Goal: Task Accomplishment & Management: Manage account settings

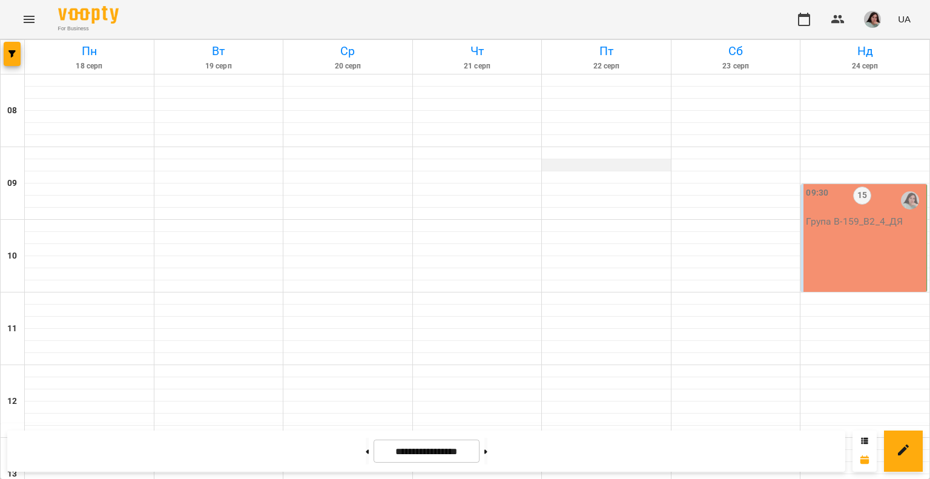
scroll to position [485, 0]
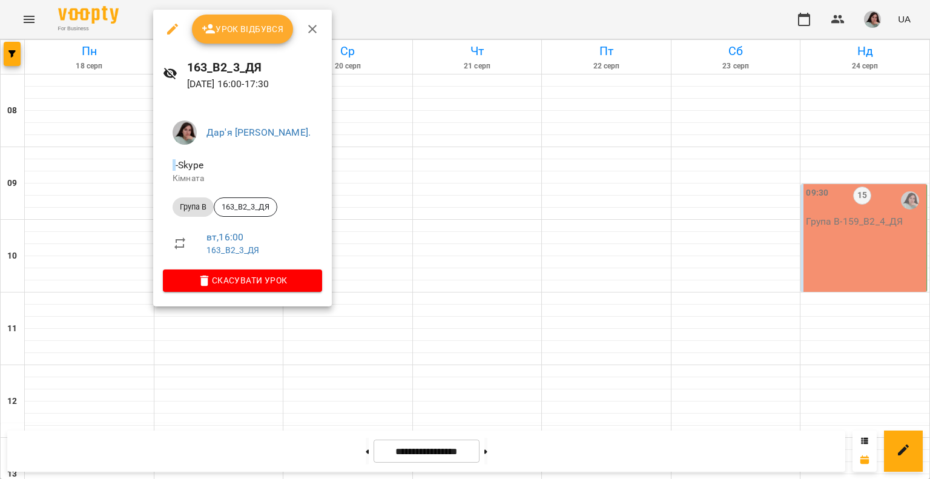
click at [257, 26] on span "Урок відбувся" at bounding box center [243, 29] width 82 height 15
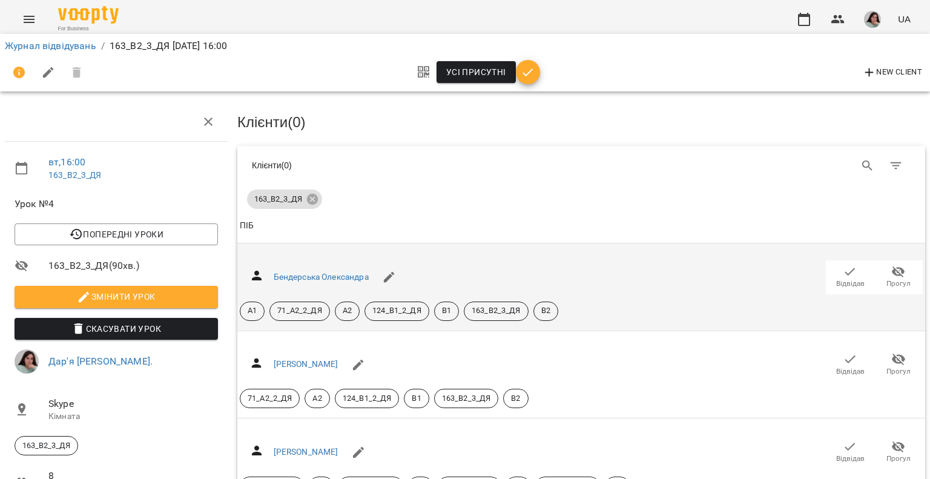
scroll to position [121, 0]
click at [420, 265] on icon "button" at bounding box center [850, 272] width 15 height 15
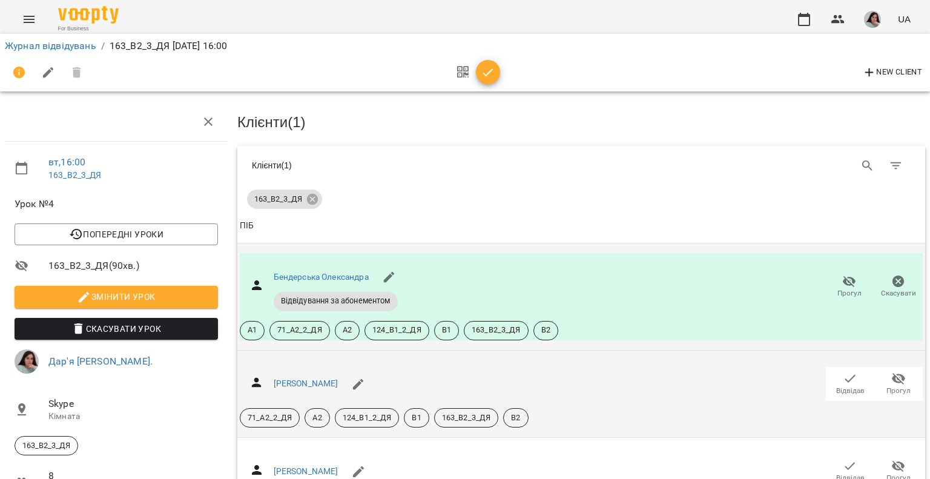
click at [420, 386] on span "Відвідав" at bounding box center [850, 391] width 28 height 10
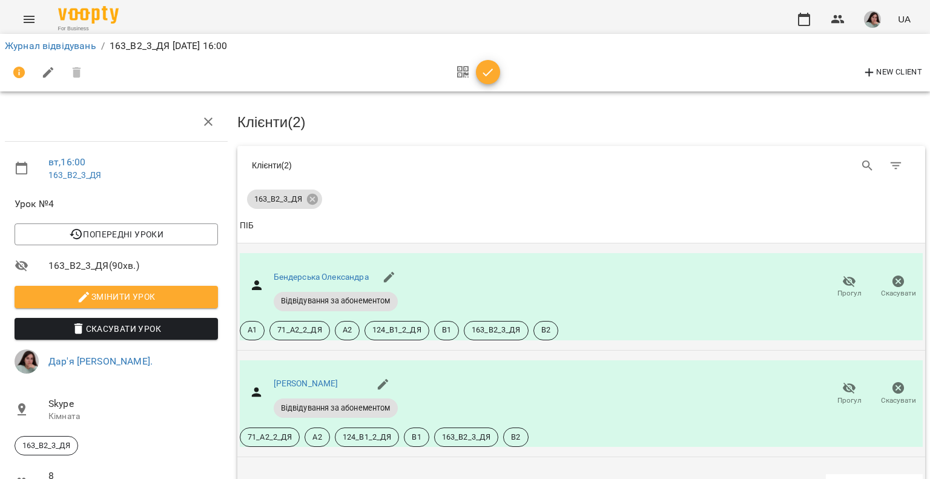
click at [420, 421] on icon "button" at bounding box center [850, 486] width 15 height 15
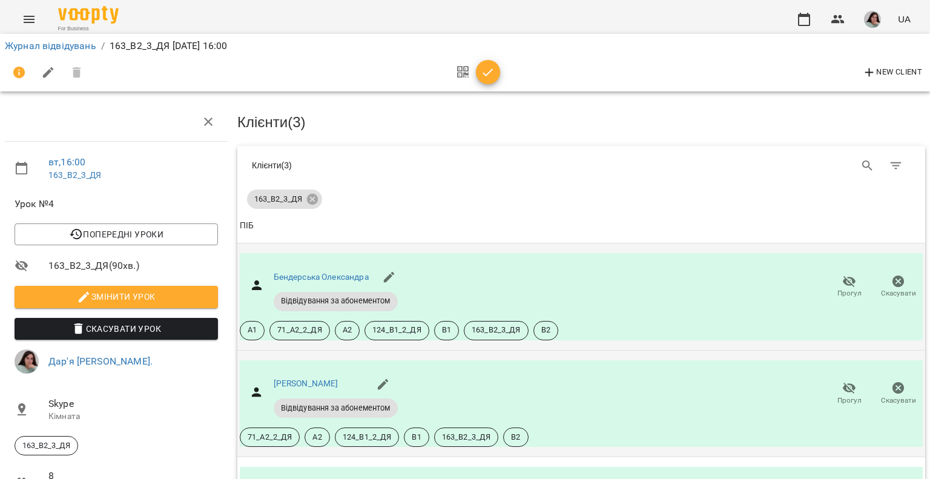
scroll to position [363, 0]
drag, startPoint x: 838, startPoint y: 405, endPoint x: 841, endPoint y: 414, distance: 10.2
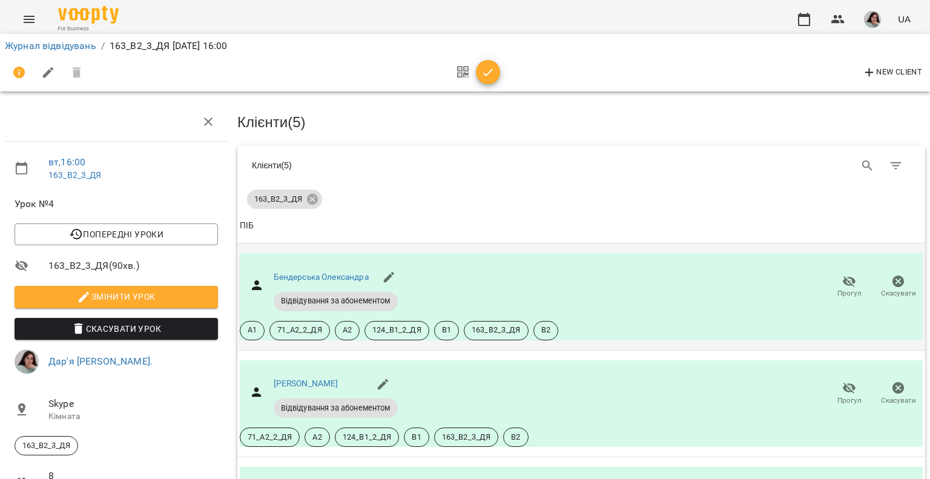
click at [420, 71] on icon "button" at bounding box center [488, 72] width 15 height 15
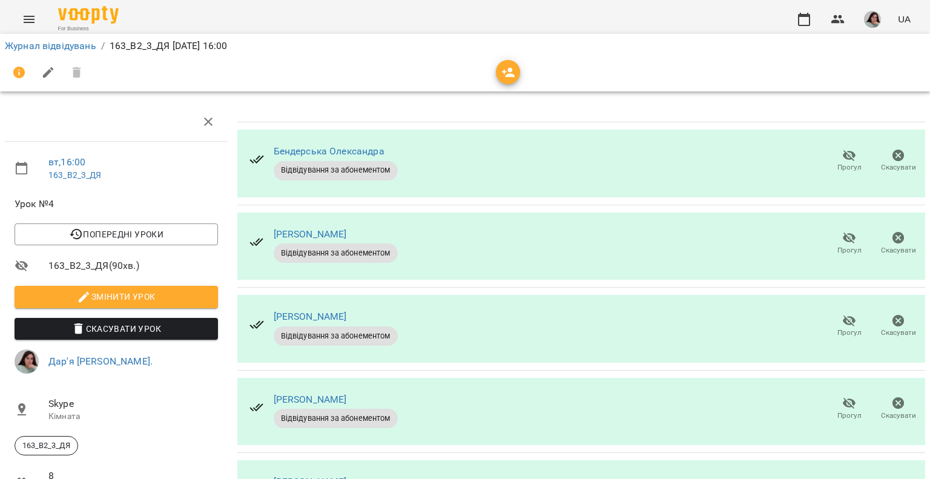
scroll to position [245, 0]
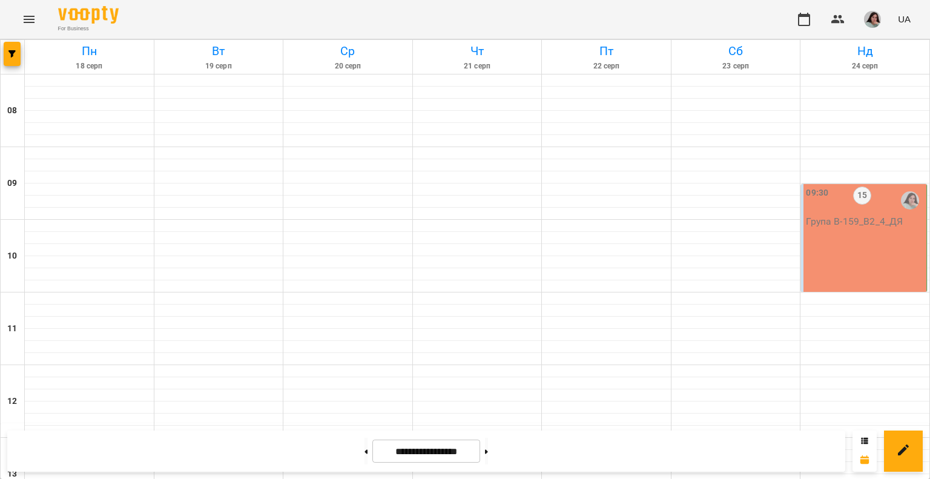
scroll to position [545, 0]
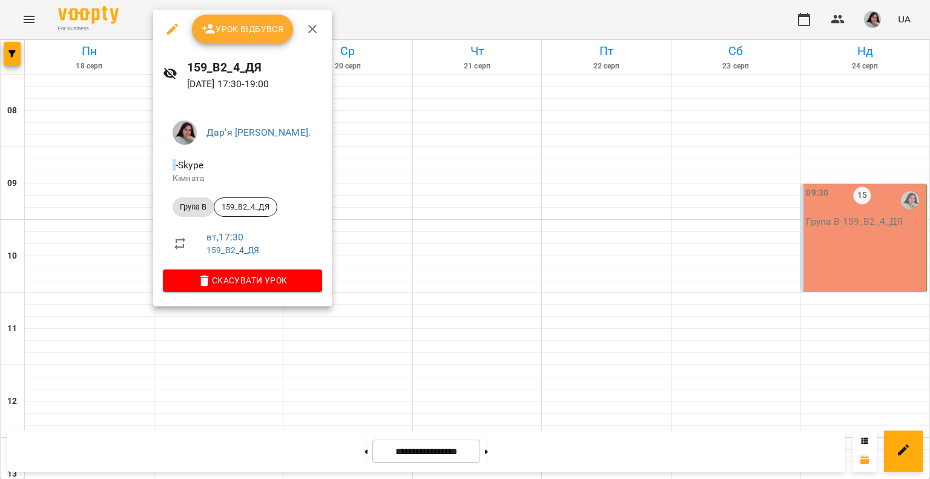
click at [233, 27] on span "Урок відбувся" at bounding box center [243, 29] width 82 height 15
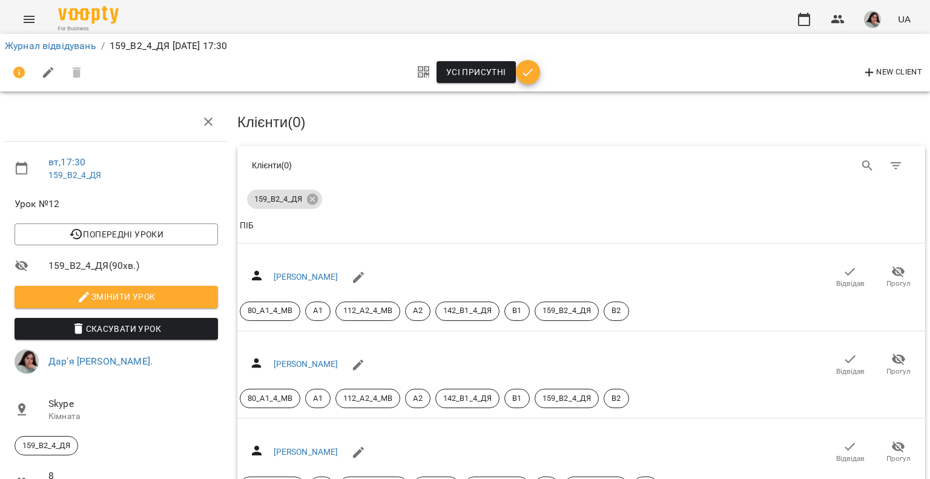
scroll to position [121, 0]
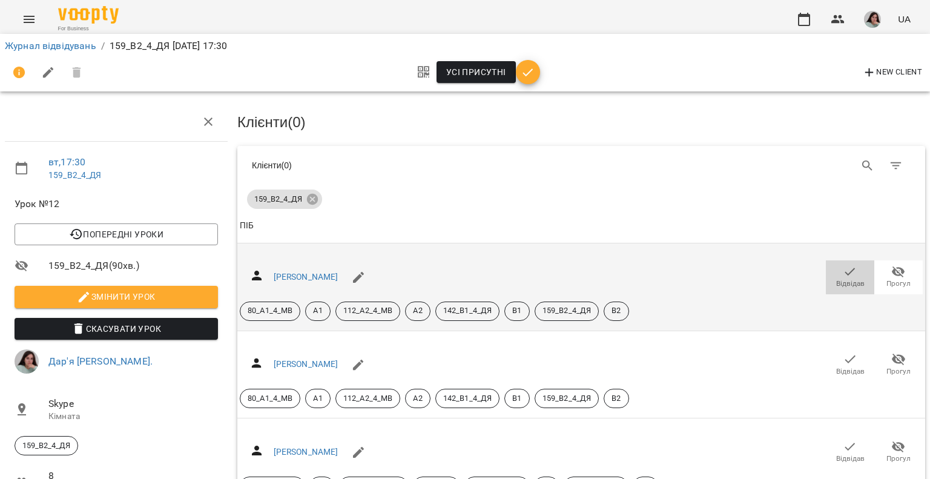
click at [420, 265] on icon "button" at bounding box center [850, 272] width 15 height 15
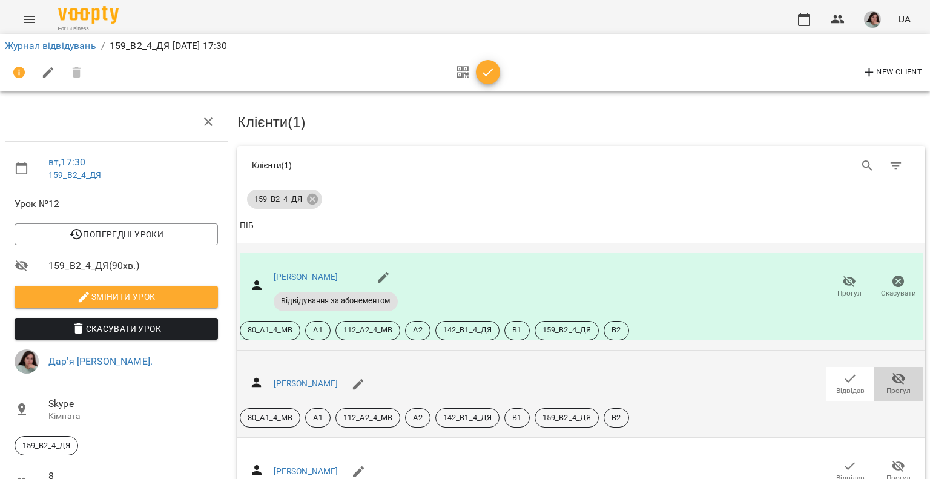
click at [420, 371] on icon "button" at bounding box center [899, 378] width 15 height 15
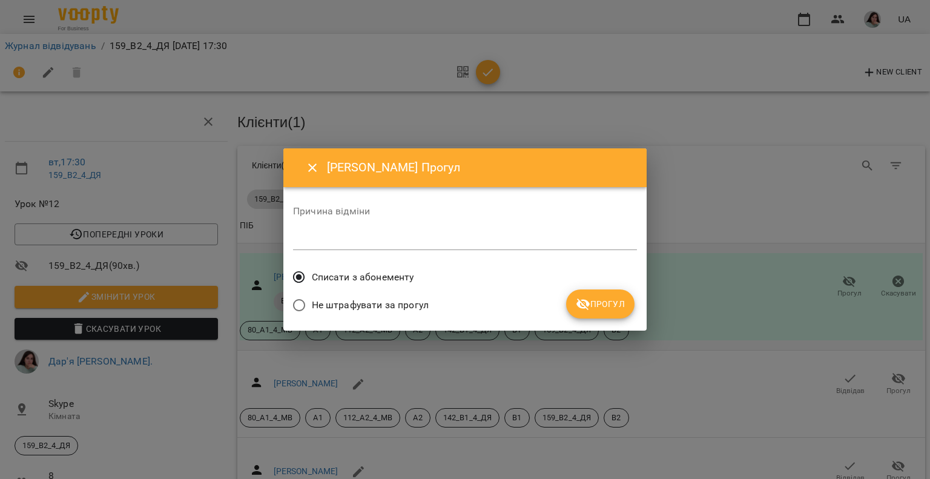
click at [420, 302] on span "Прогул" at bounding box center [600, 304] width 49 height 15
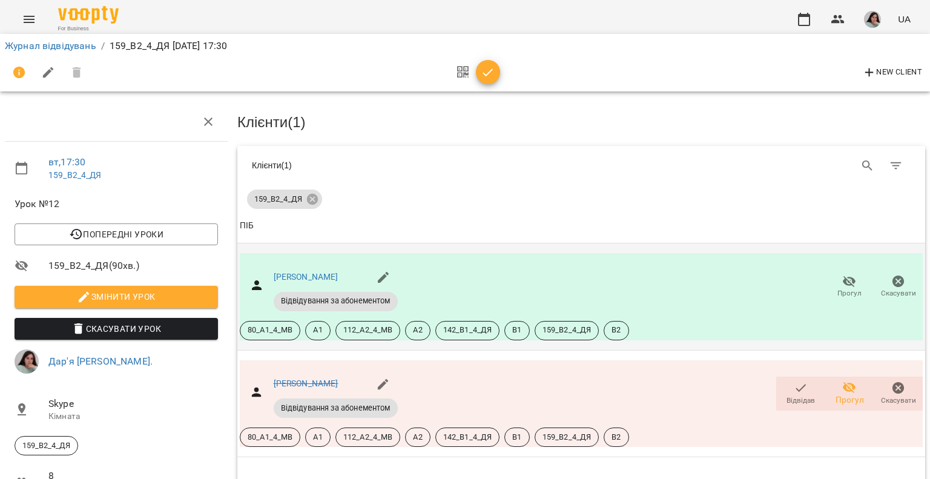
scroll to position [242, 0]
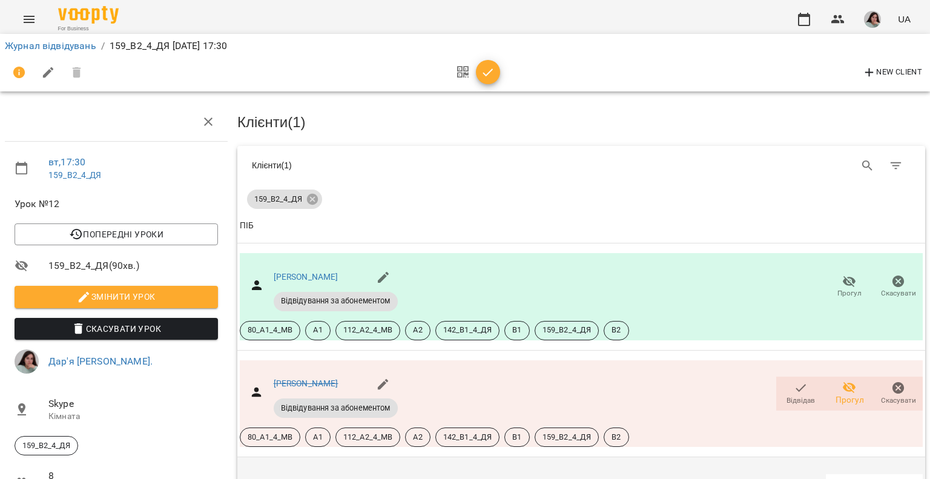
click at [420, 421] on icon "button" at bounding box center [898, 486] width 13 height 12
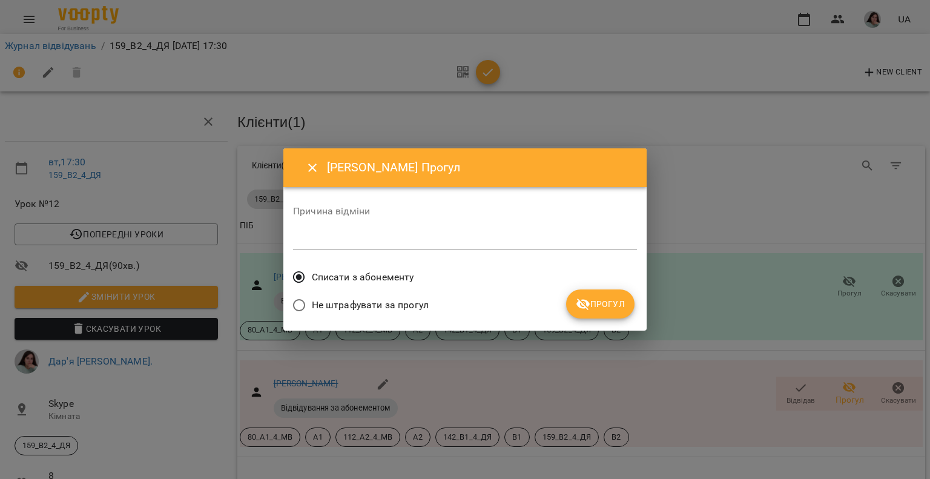
click at [420, 310] on span "Прогул" at bounding box center [600, 304] width 49 height 15
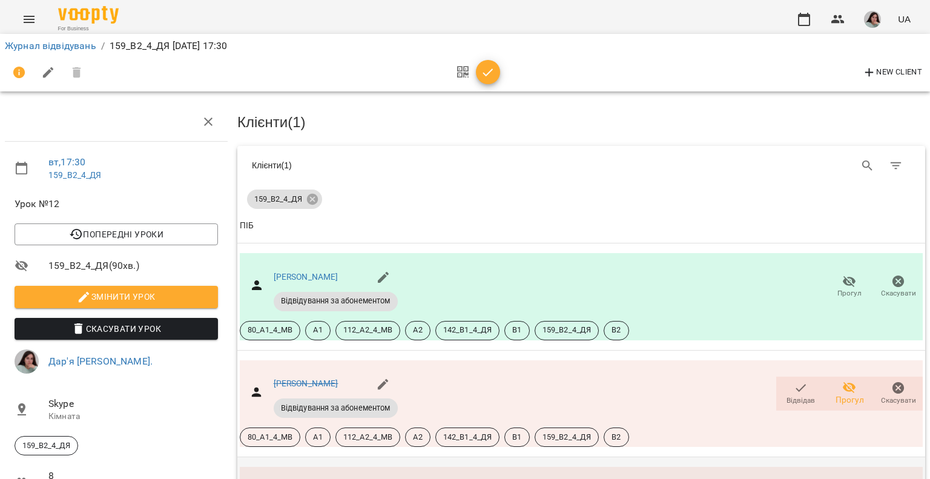
scroll to position [363, 0]
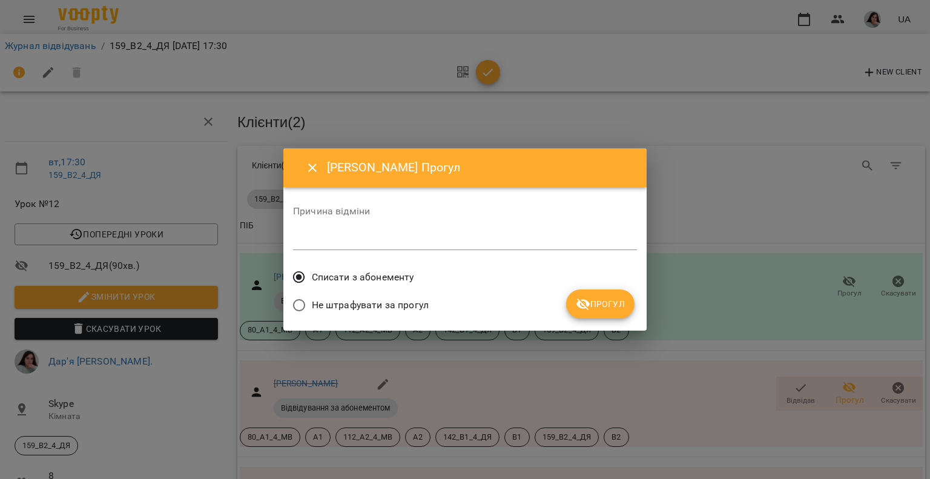
click at [420, 302] on button "Прогул" at bounding box center [600, 304] width 68 height 29
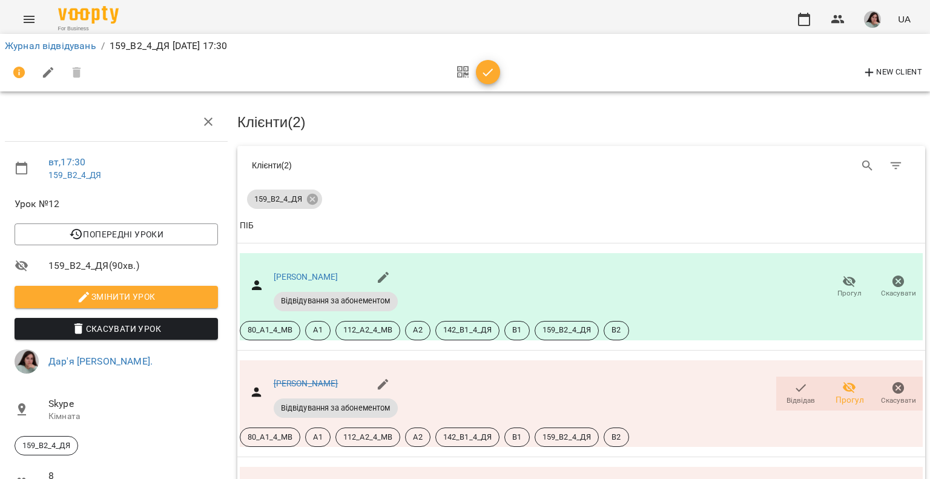
scroll to position [527, 0]
click at [420, 73] on icon "button" at bounding box center [488, 72] width 15 height 15
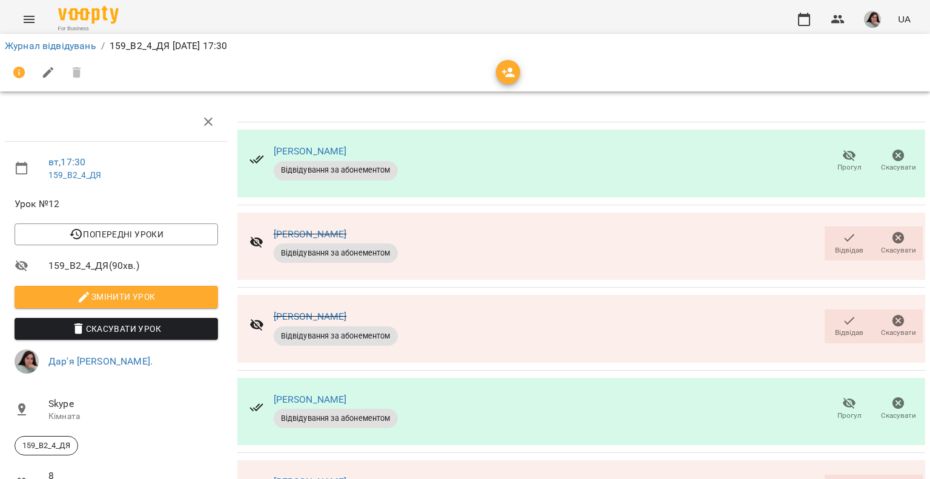
scroll to position [245, 0]
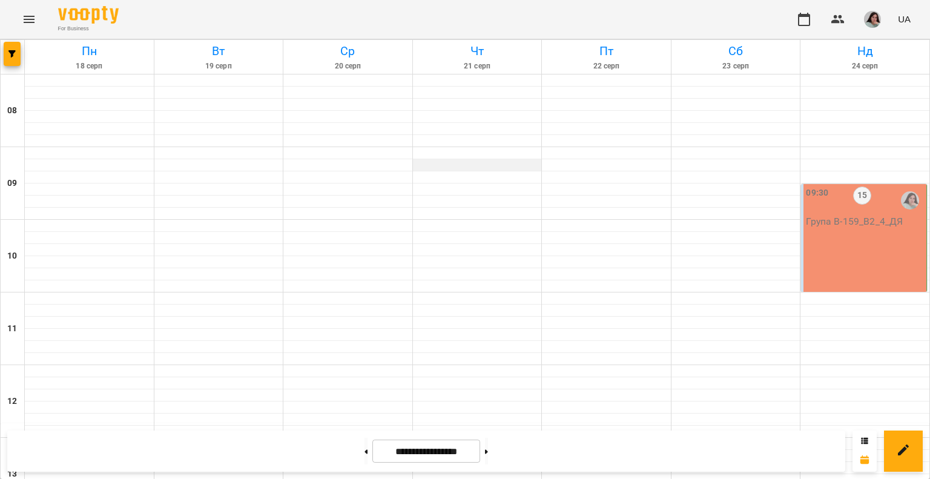
scroll to position [545, 0]
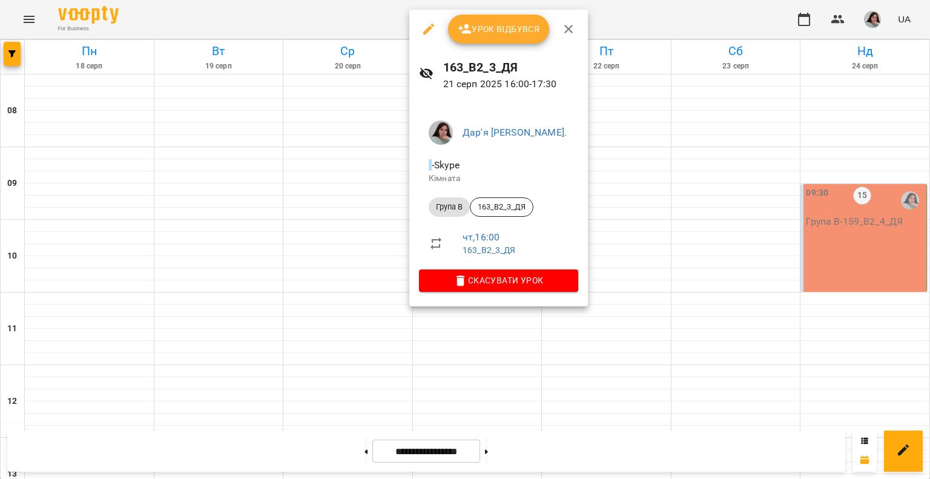
click at [420, 24] on span "Урок відбувся" at bounding box center [499, 29] width 82 height 15
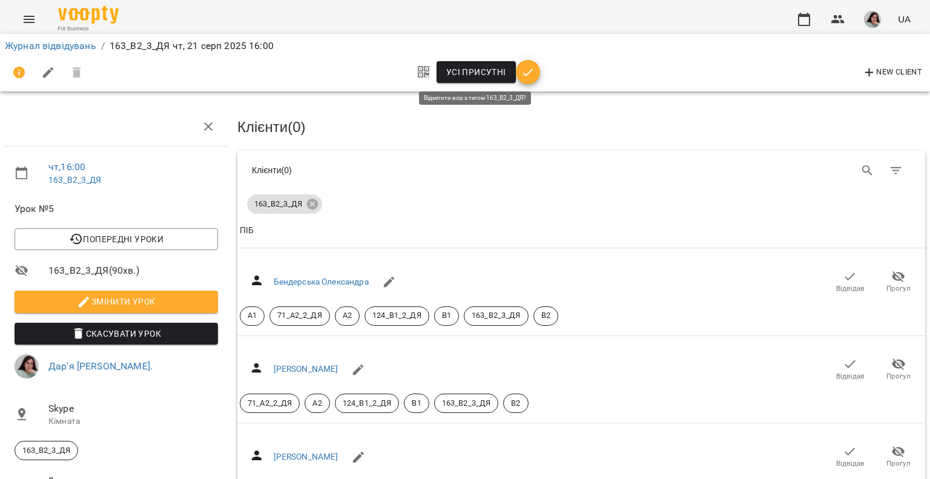
click at [420, 70] on span "Усі присутні" at bounding box center [476, 72] width 60 height 15
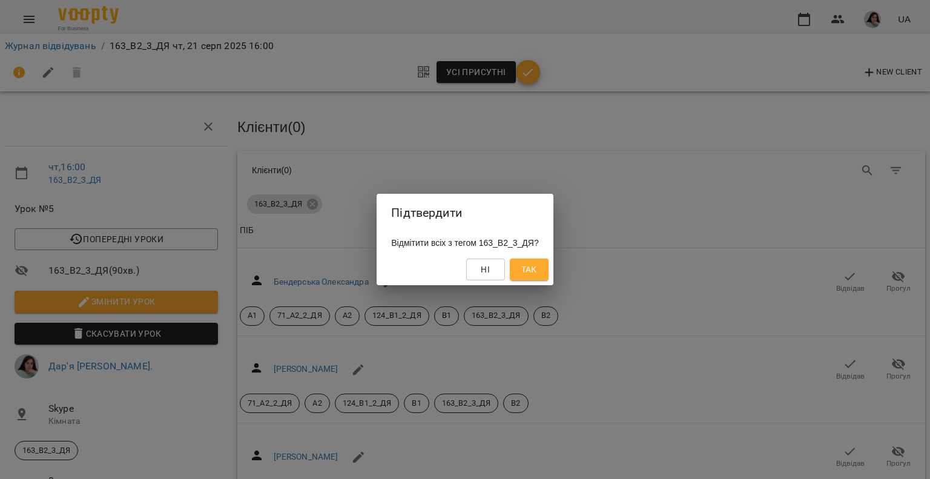
click at [420, 261] on div "Підтвердити Відмітити всіх з тегом 163_В2_3_ДЯ? Ні Так" at bounding box center [465, 239] width 930 height 479
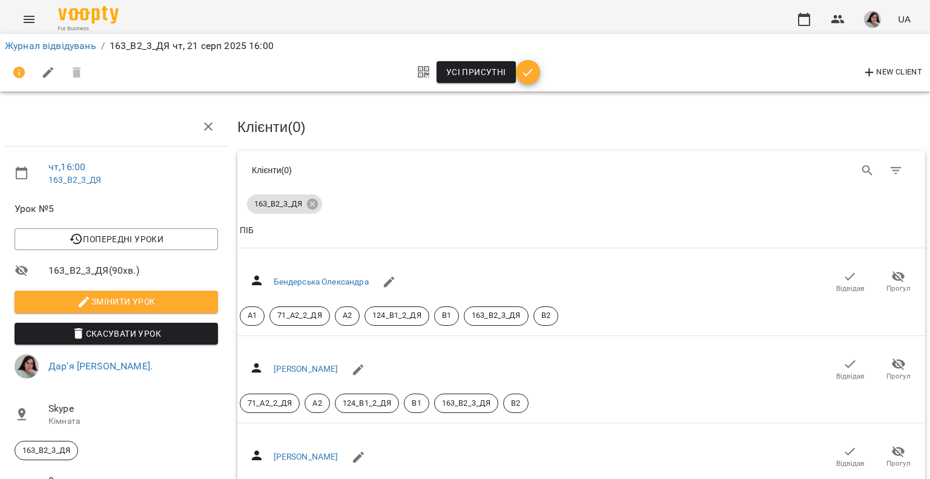
click at [420, 274] on div "[PERSON_NAME] Прогул А1 71_А2_2_ДЯ А2 124_В1_2_ДЯ В1 163_В2_3_ДЯ В2" at bounding box center [581, 292] width 683 height 68
click at [420, 67] on span "Усі присутні" at bounding box center [476, 72] width 60 height 15
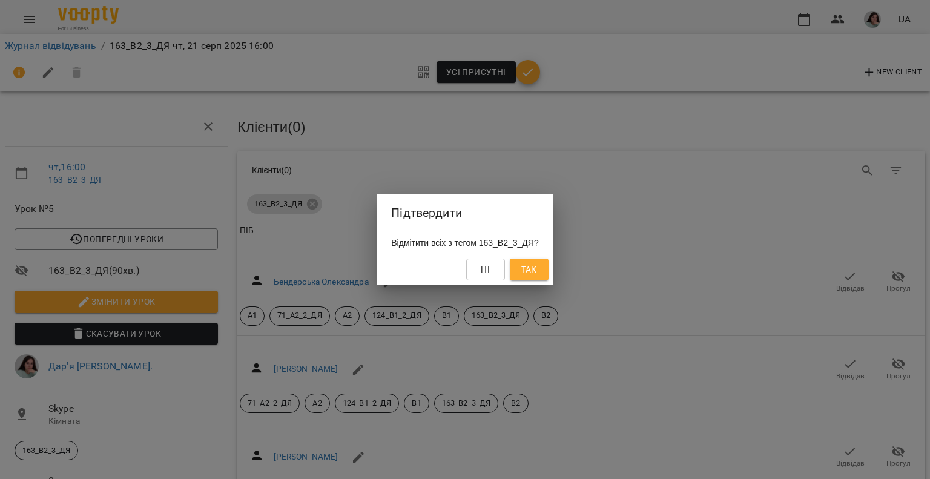
click at [420, 279] on button "Так" at bounding box center [529, 270] width 39 height 22
